Goal: Task Accomplishment & Management: Manage account settings

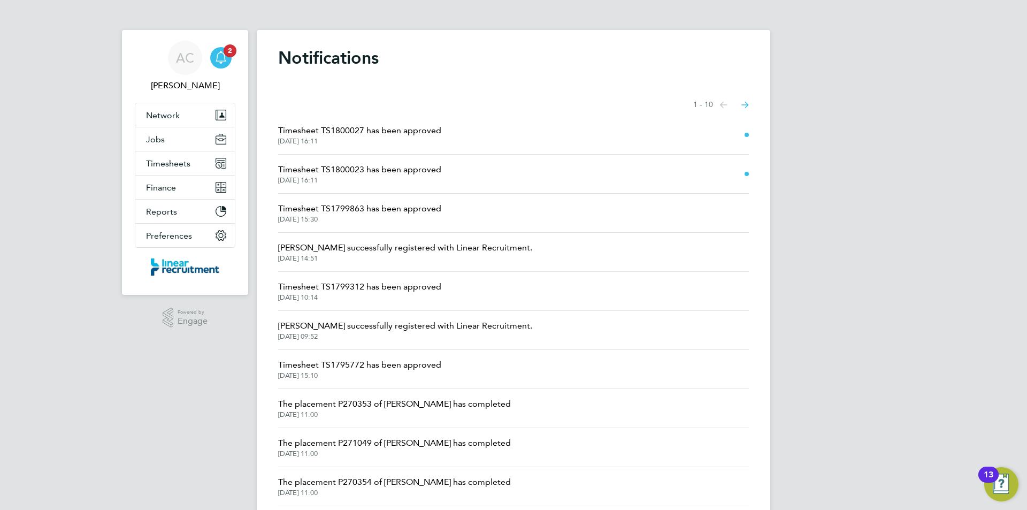
click at [419, 178] on span "[DATE] 16:11" at bounding box center [359, 180] width 163 height 9
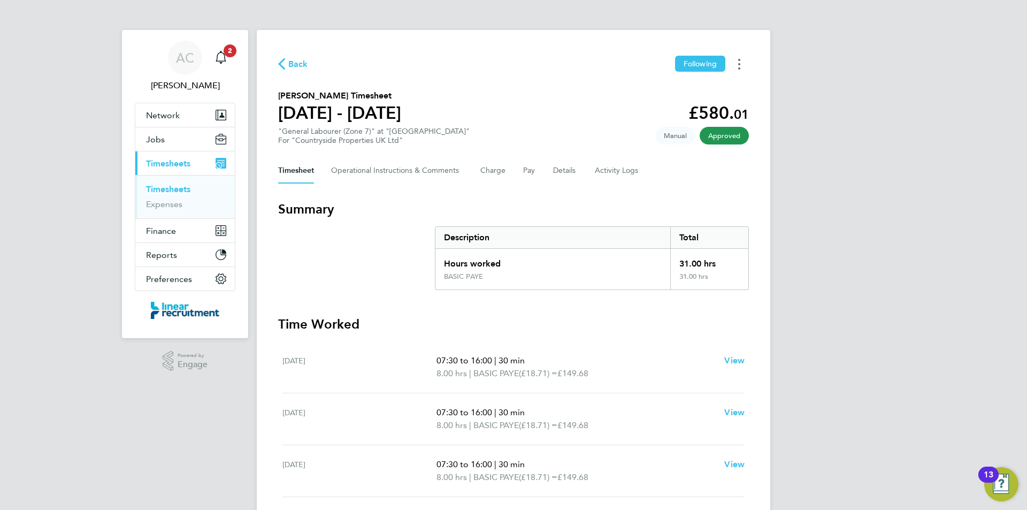
click at [742, 63] on button "Timesheets Menu" at bounding box center [738, 64] width 19 height 17
click at [723, 91] on link "Download timesheet" at bounding box center [684, 87] width 128 height 21
click at [235, 59] on app-nav-sections-wrapper "AC [PERSON_NAME] Notifications Applications: Network Team Members Businesses Si…" at bounding box center [185, 184] width 126 height 308
click at [219, 55] on icon "Main navigation" at bounding box center [220, 57] width 13 height 13
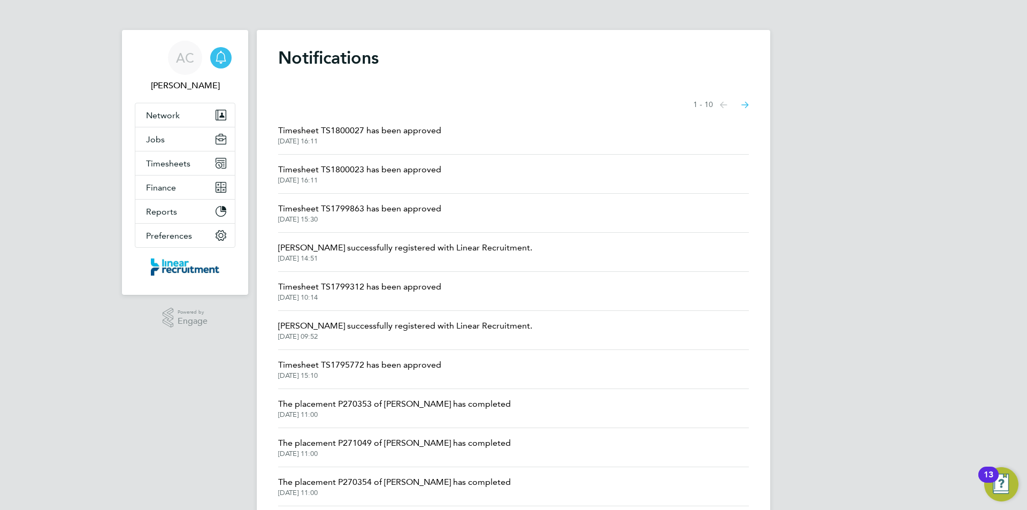
click at [366, 179] on span "[DATE] 16:11" at bounding box center [359, 180] width 163 height 9
click at [341, 130] on span "Timesheet TS1800027 has been approved" at bounding box center [359, 130] width 163 height 13
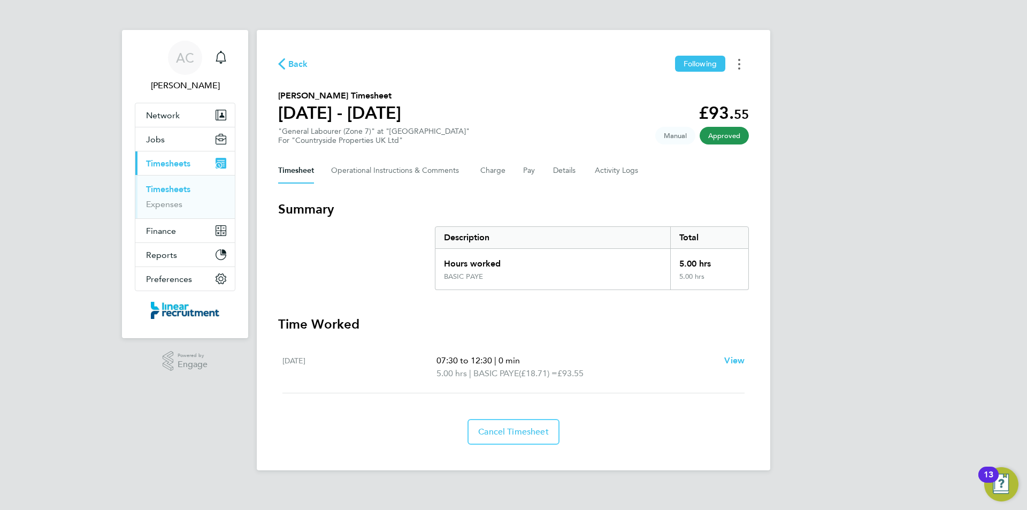
click at [744, 70] on button "Timesheets Menu" at bounding box center [738, 64] width 19 height 17
click at [706, 91] on link "Download timesheet" at bounding box center [684, 87] width 128 height 21
